Goal: Task Accomplishment & Management: Use online tool/utility

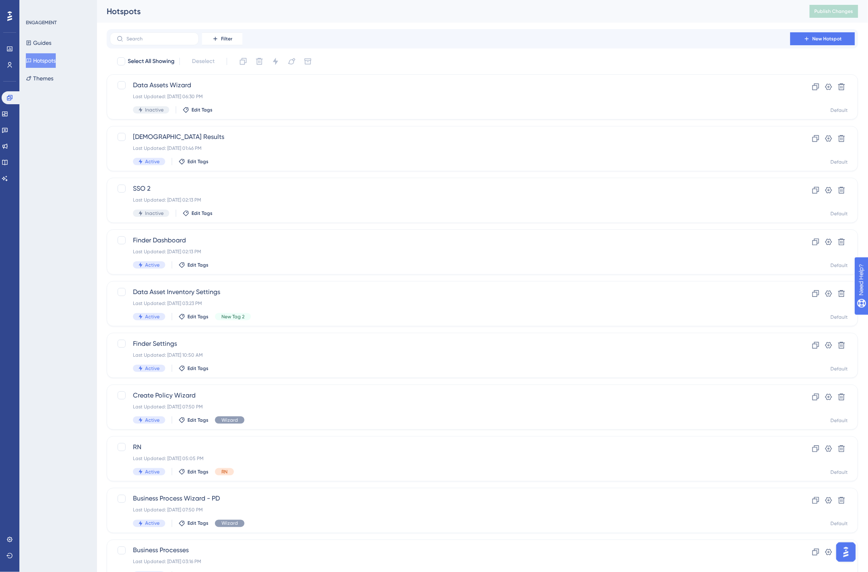
click at [75, 290] on div "ENGAGEMENT Guides Hotspots Themes" at bounding box center [58, 286] width 78 height 572
click at [38, 202] on div "ENGAGEMENT Guides Hotspots Themes" at bounding box center [58, 286] width 78 height 572
click at [82, 153] on div "ENGAGEMENT Guides Hotspots Themes" at bounding box center [58, 286] width 78 height 572
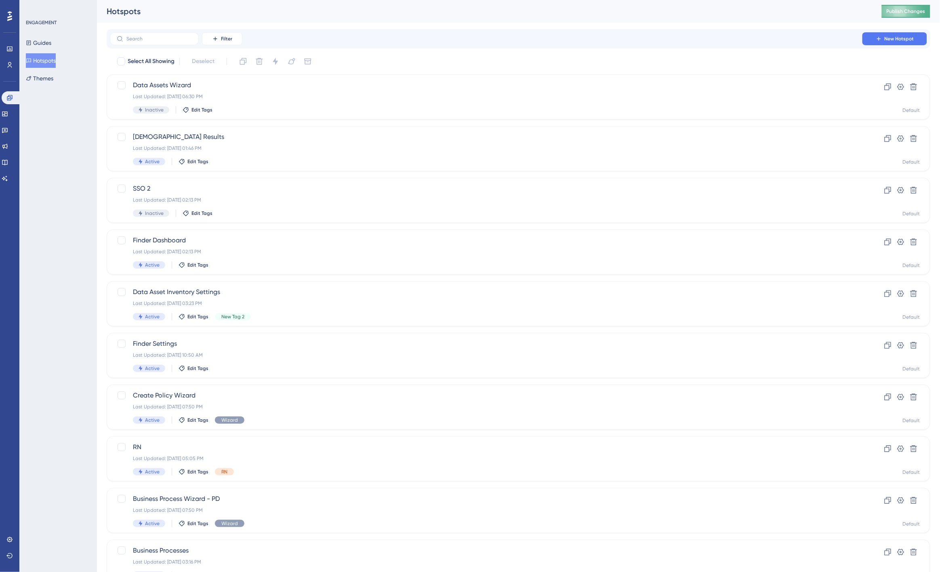
click at [874, 11] on span "Publish Changes" at bounding box center [906, 11] width 39 height 6
click at [874, 14] on span "Publish Changes" at bounding box center [906, 11] width 39 height 6
